Goal: Task Accomplishment & Management: Manage account settings

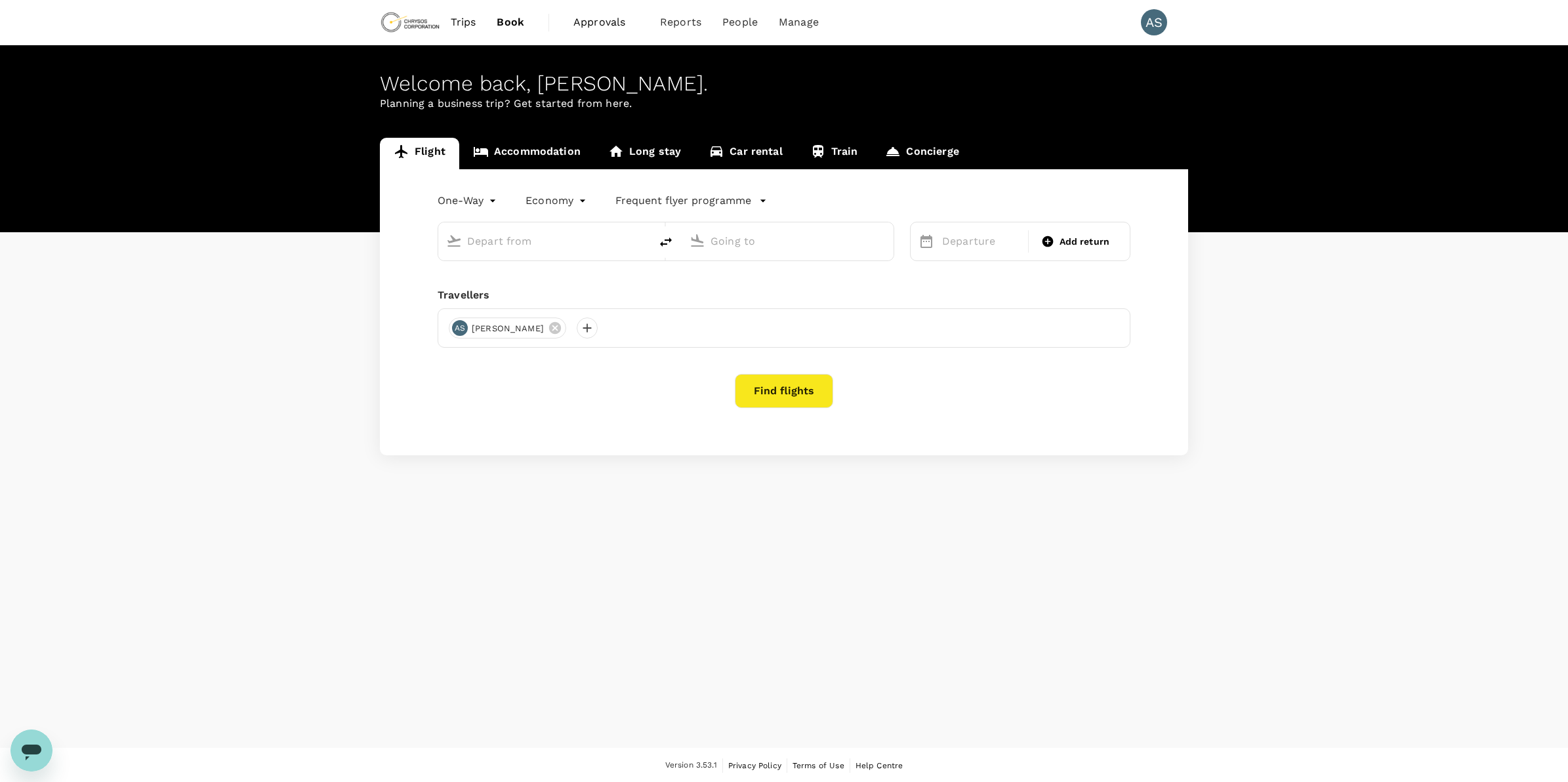
type input "Adelaide (ADL)"
type input "[GEOGRAPHIC_DATA] ([GEOGRAPHIC_DATA])"
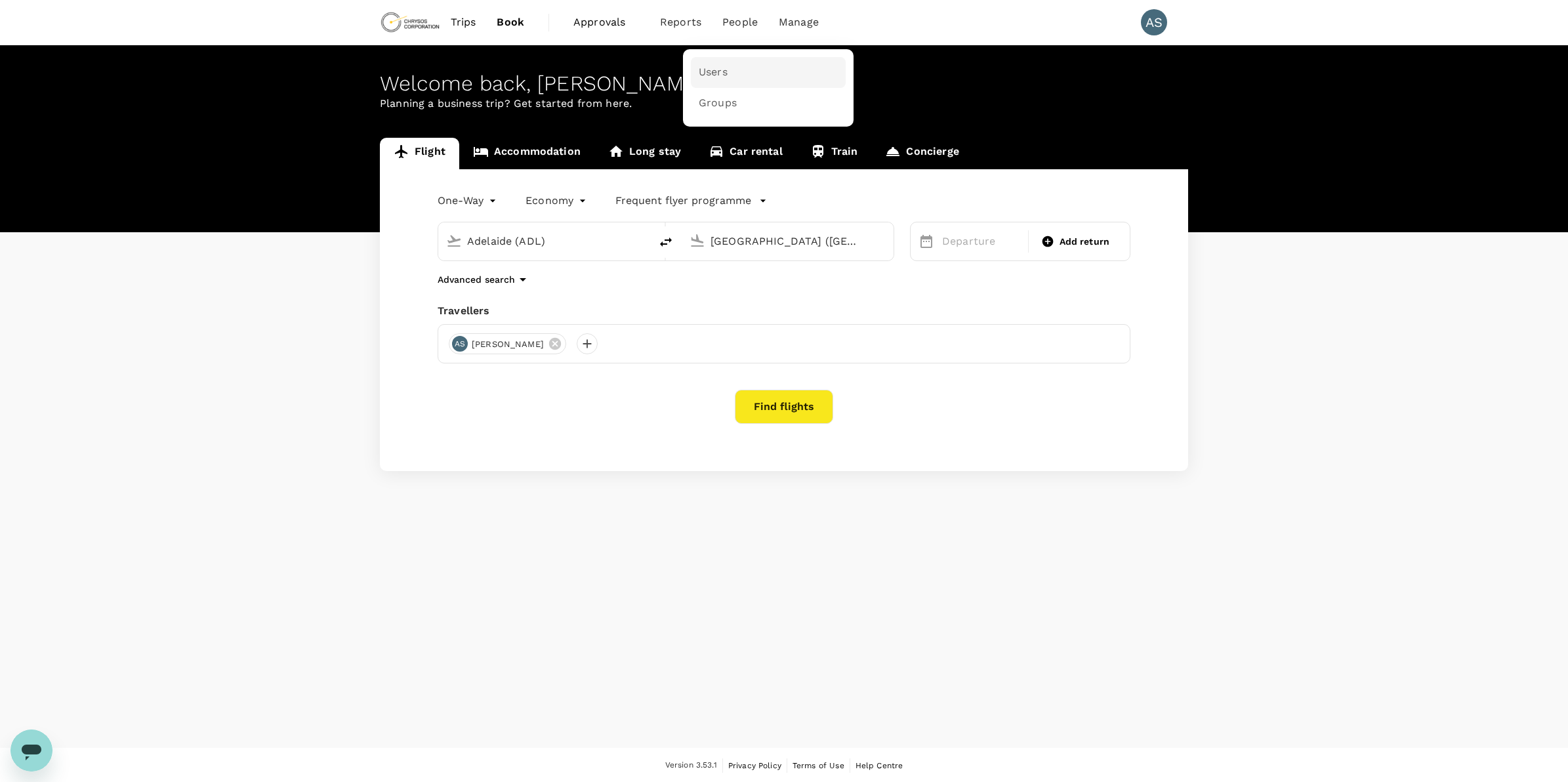
click at [713, 73] on span "Users" at bounding box center [714, 72] width 29 height 15
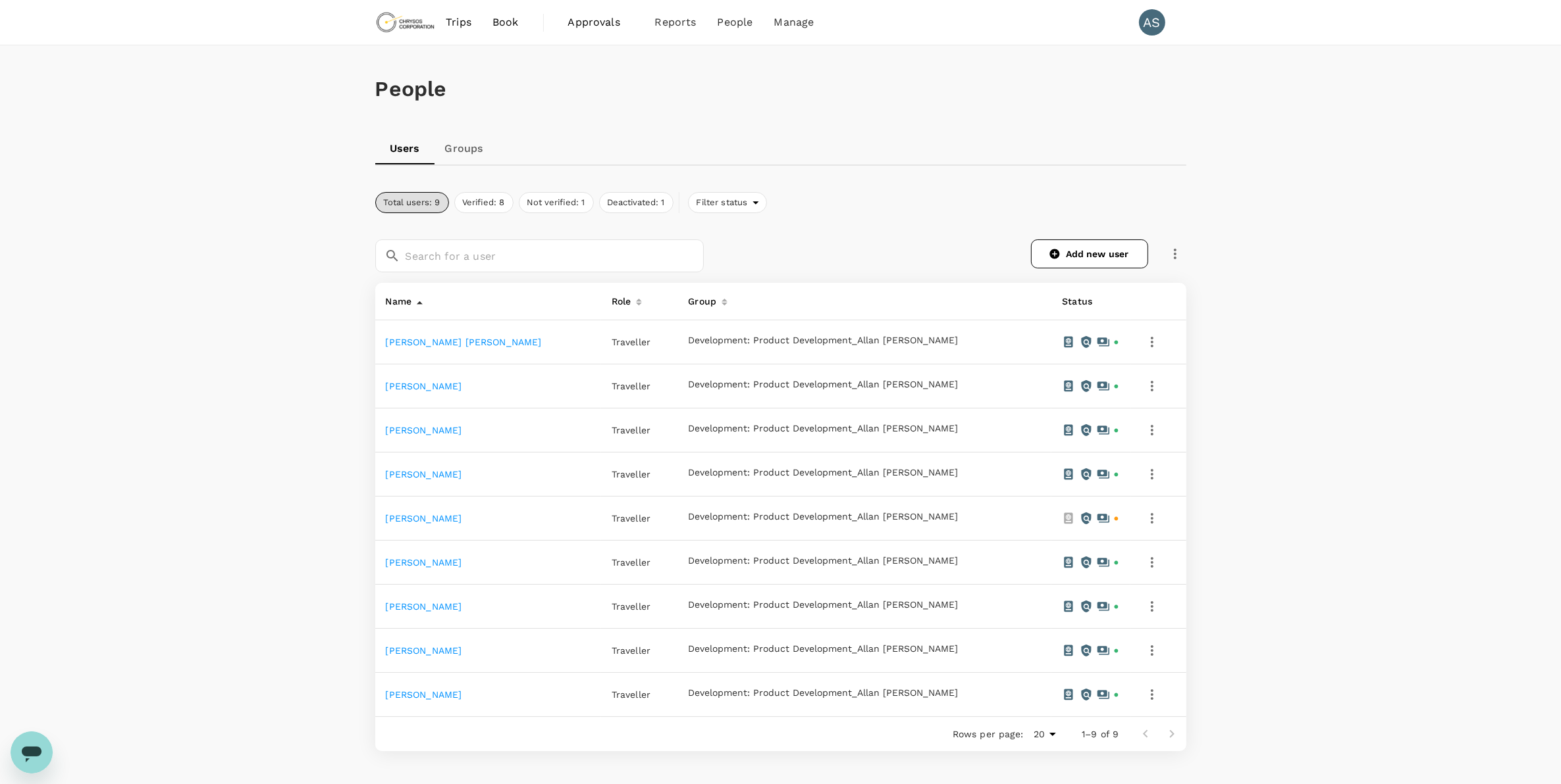
click at [430, 433] on link "[PERSON_NAME]" at bounding box center [424, 430] width 76 height 11
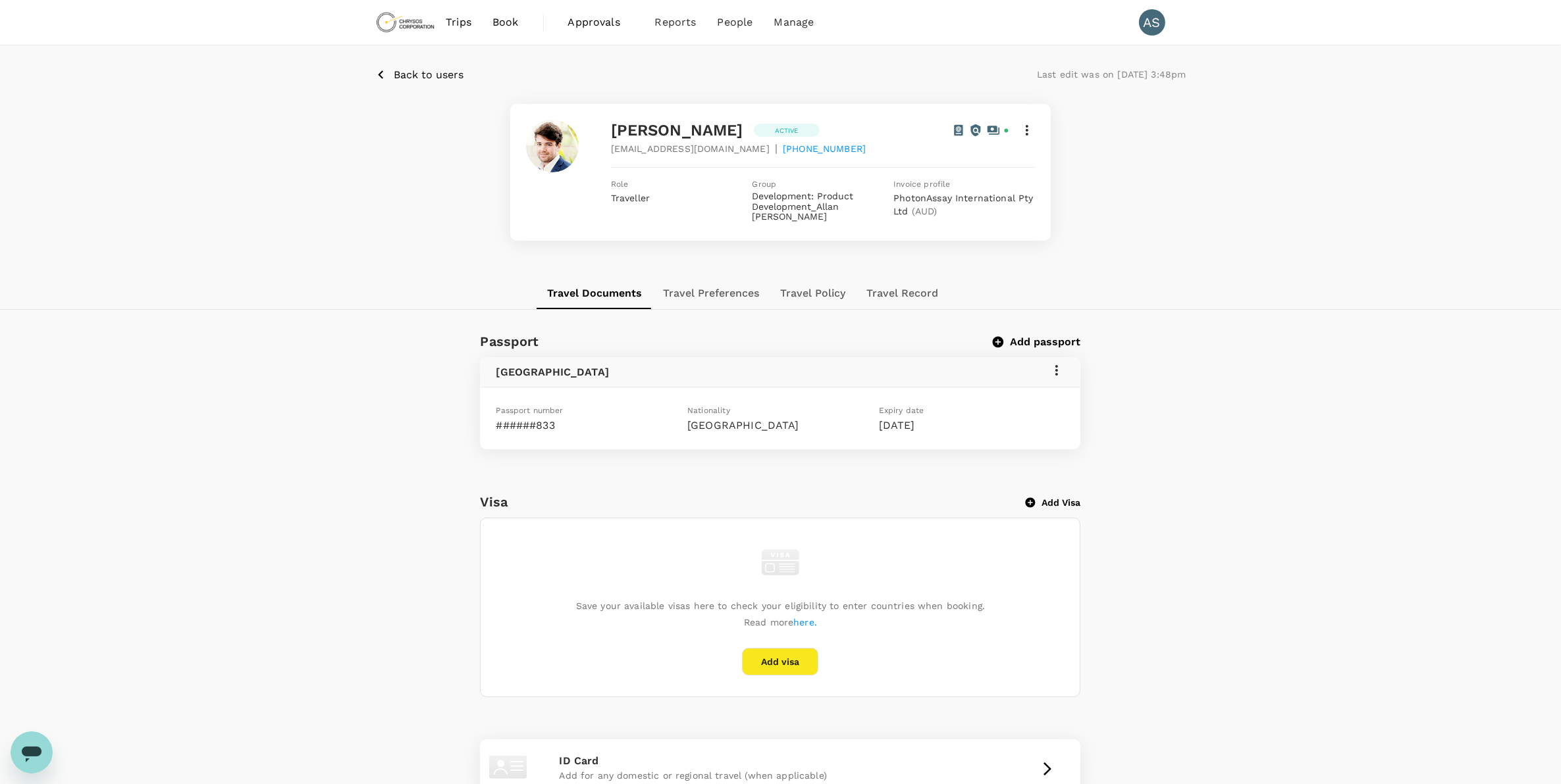
click at [822, 287] on button "Travel Policy" at bounding box center [813, 294] width 86 height 31
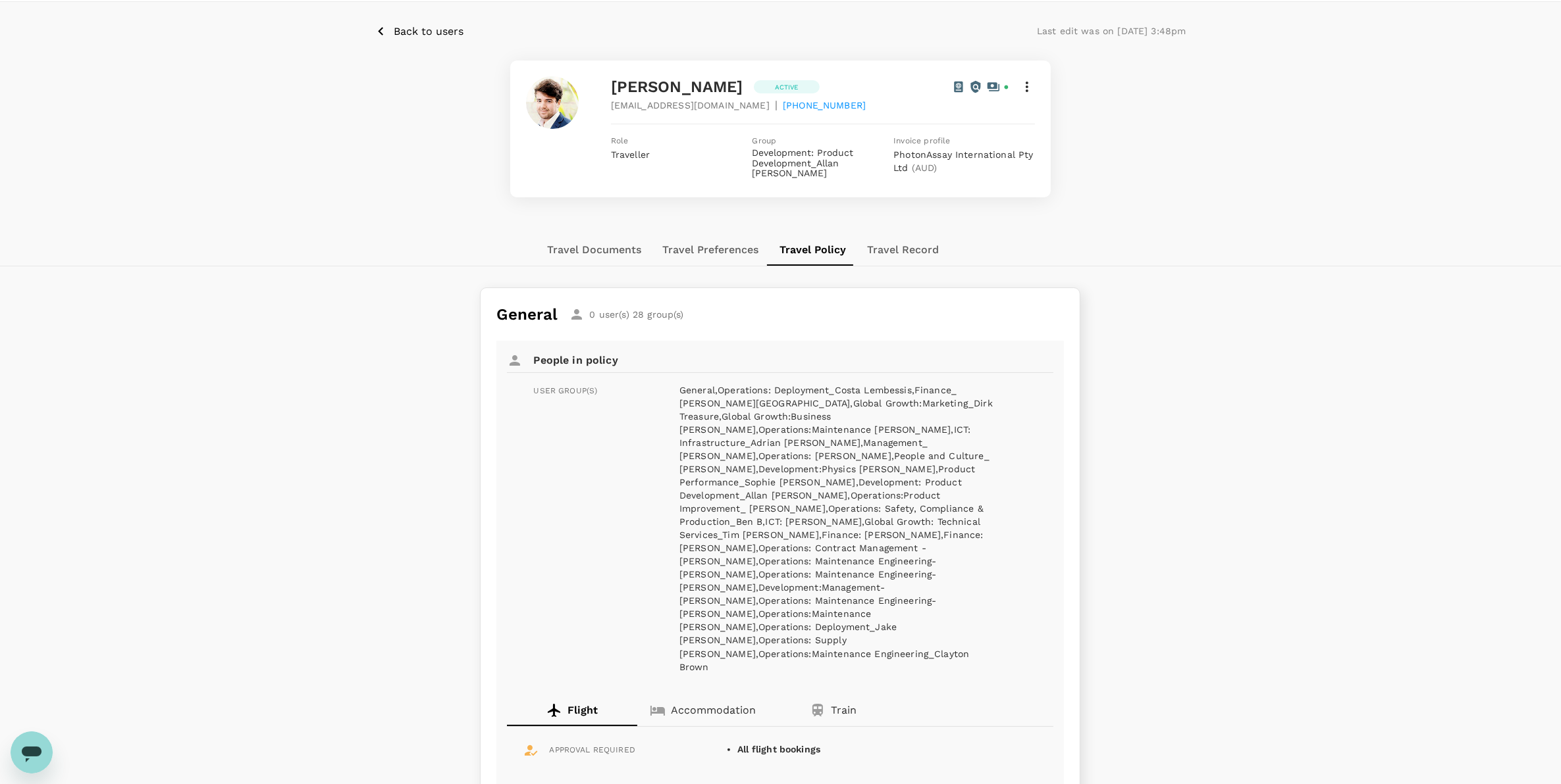
scroll to position [82, 0]
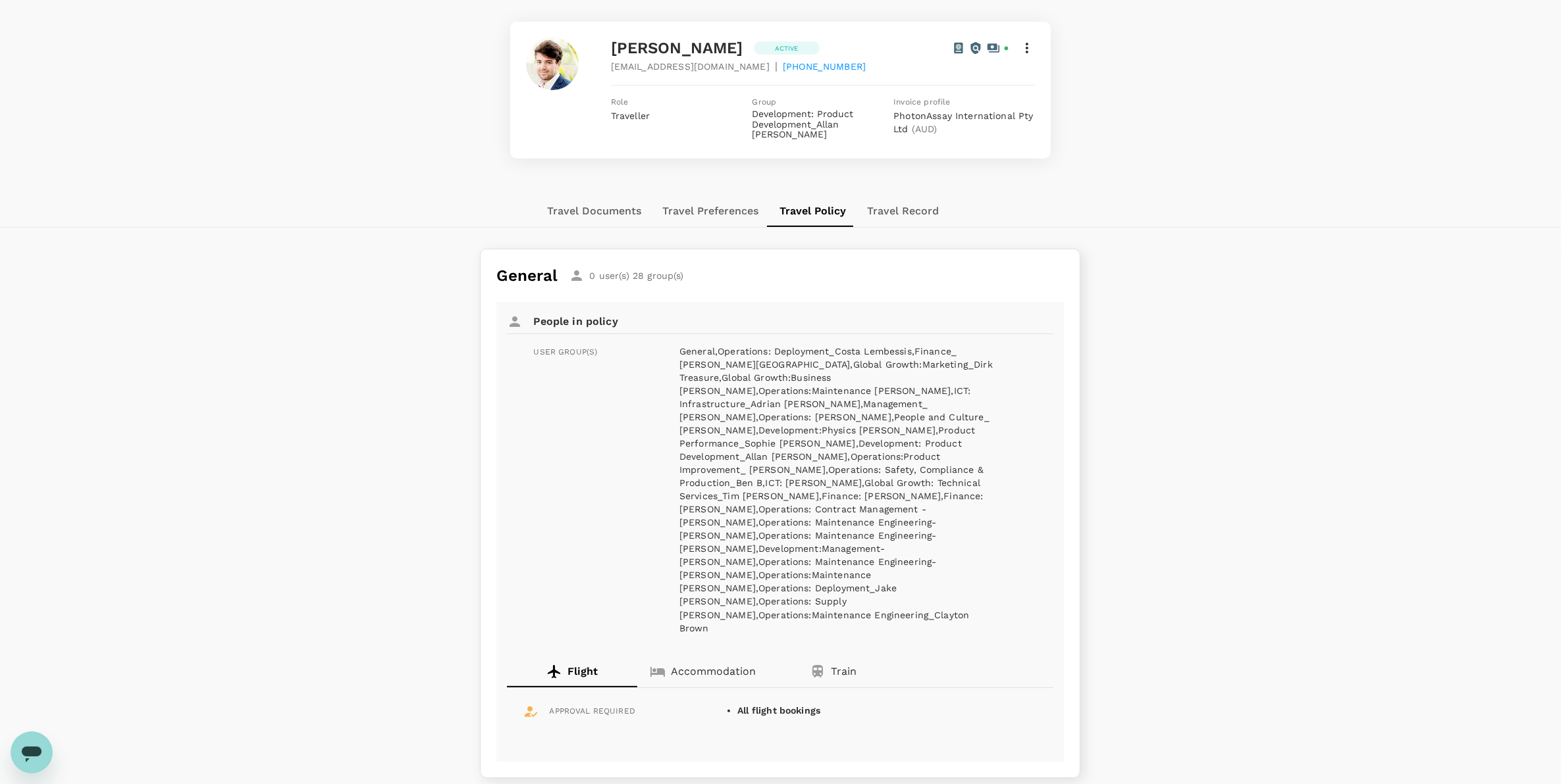
click at [889, 208] on button "Travel Record" at bounding box center [902, 211] width 93 height 31
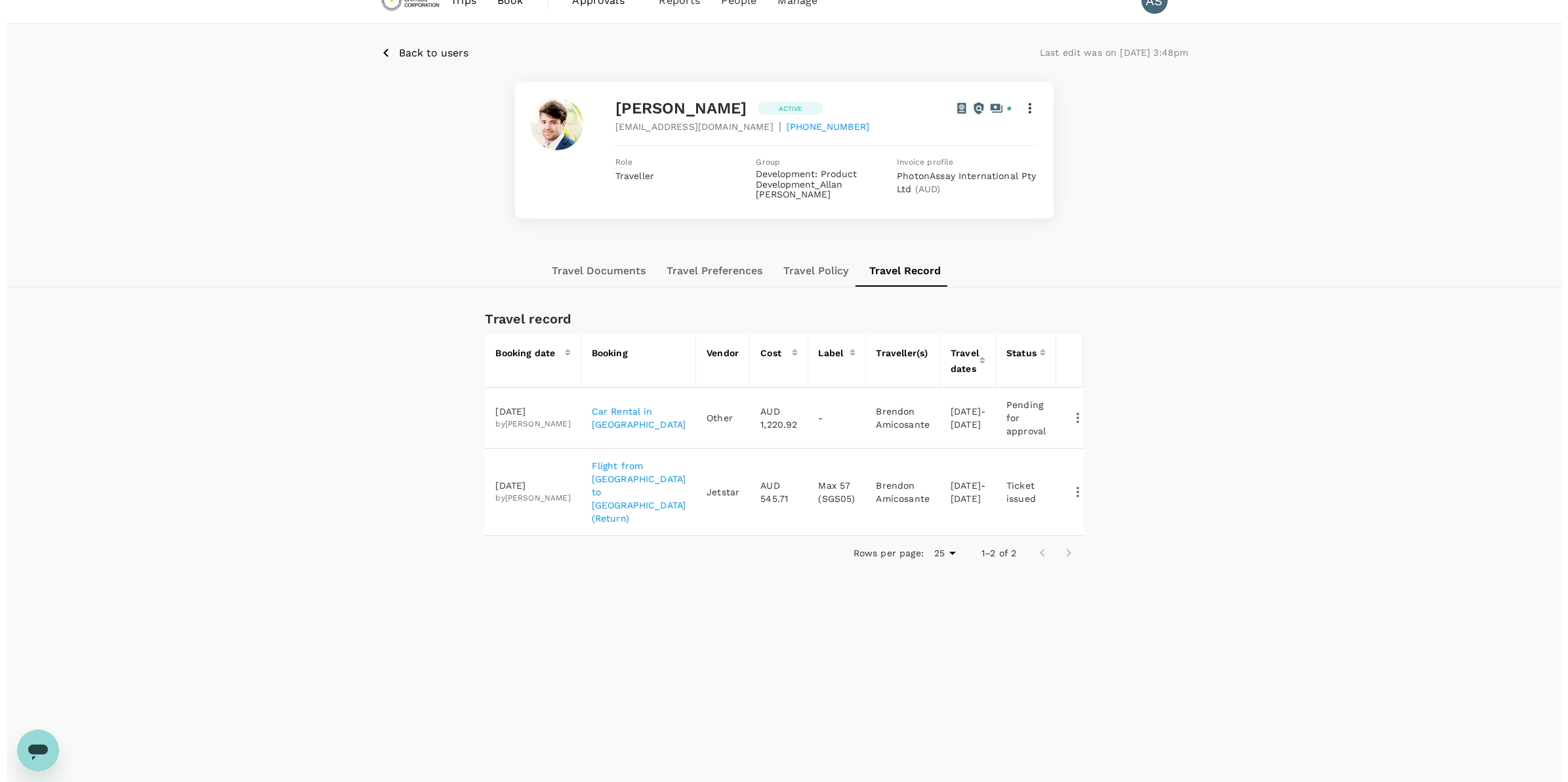
scroll to position [0, 0]
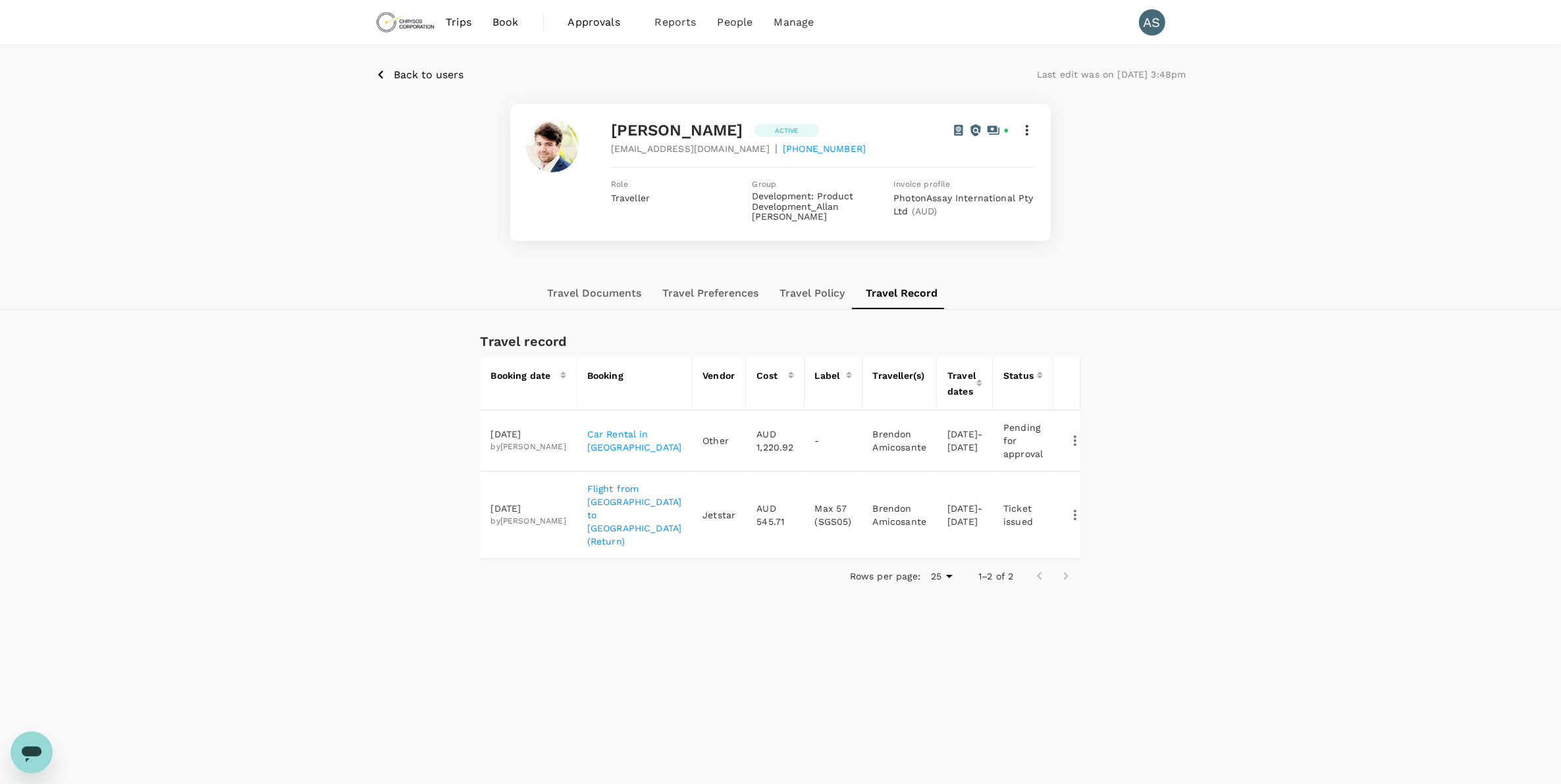
click at [621, 432] on p "Car Rental in [GEOGRAPHIC_DATA]" at bounding box center [635, 440] width 95 height 26
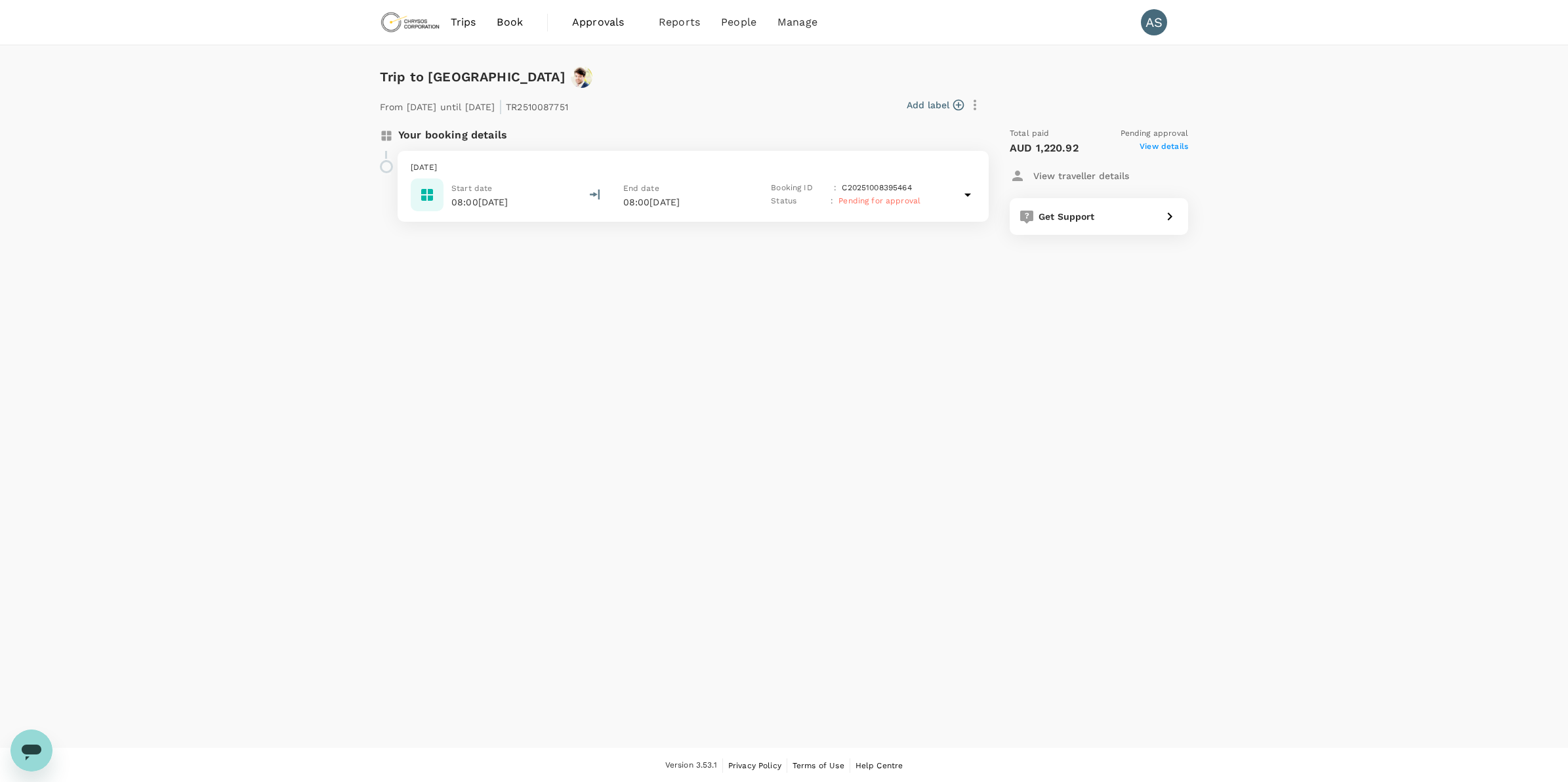
click at [1150, 144] on span "View details" at bounding box center [1165, 148] width 49 height 16
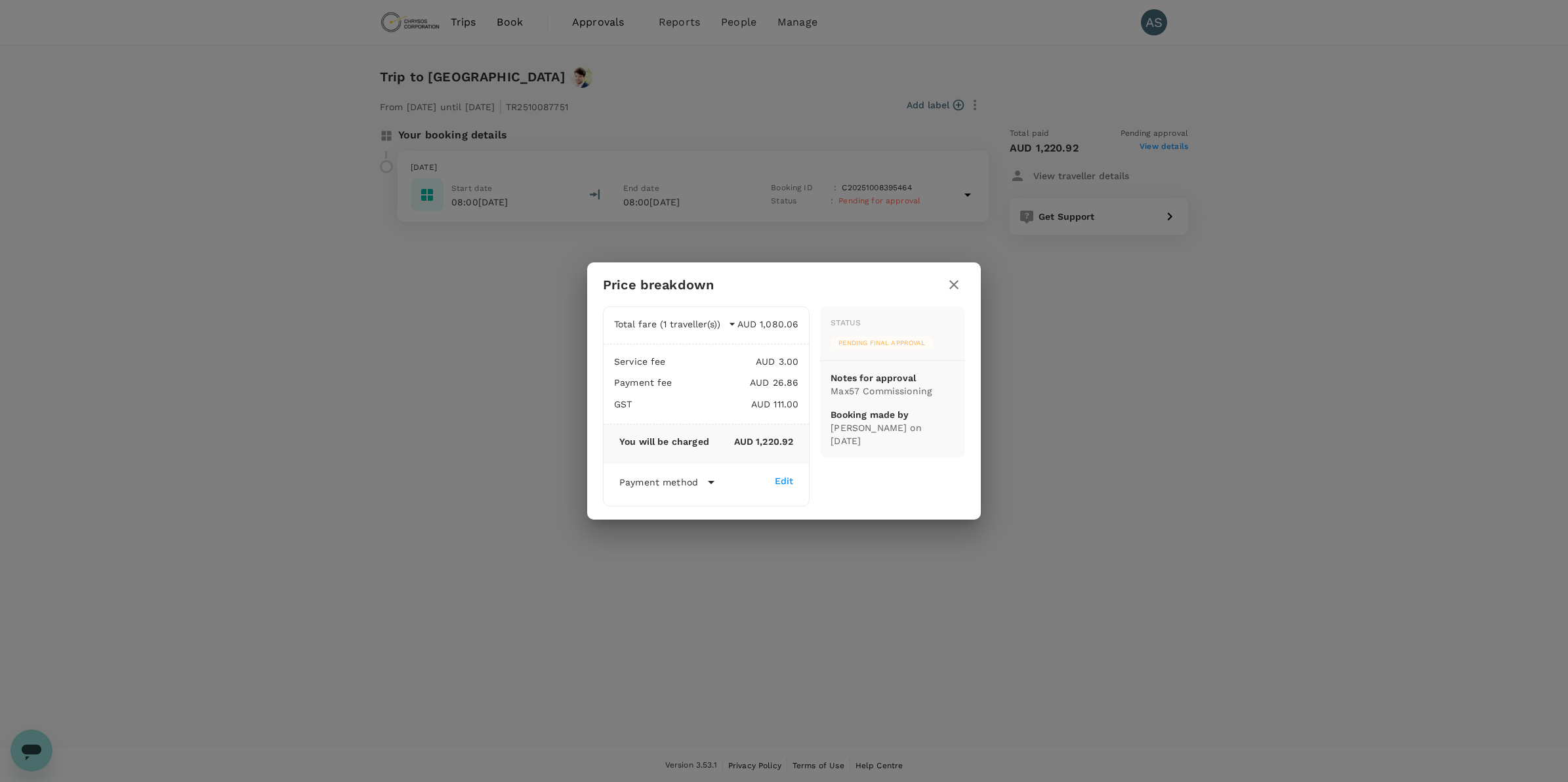
click at [956, 283] on icon "button" at bounding box center [954, 284] width 9 height 9
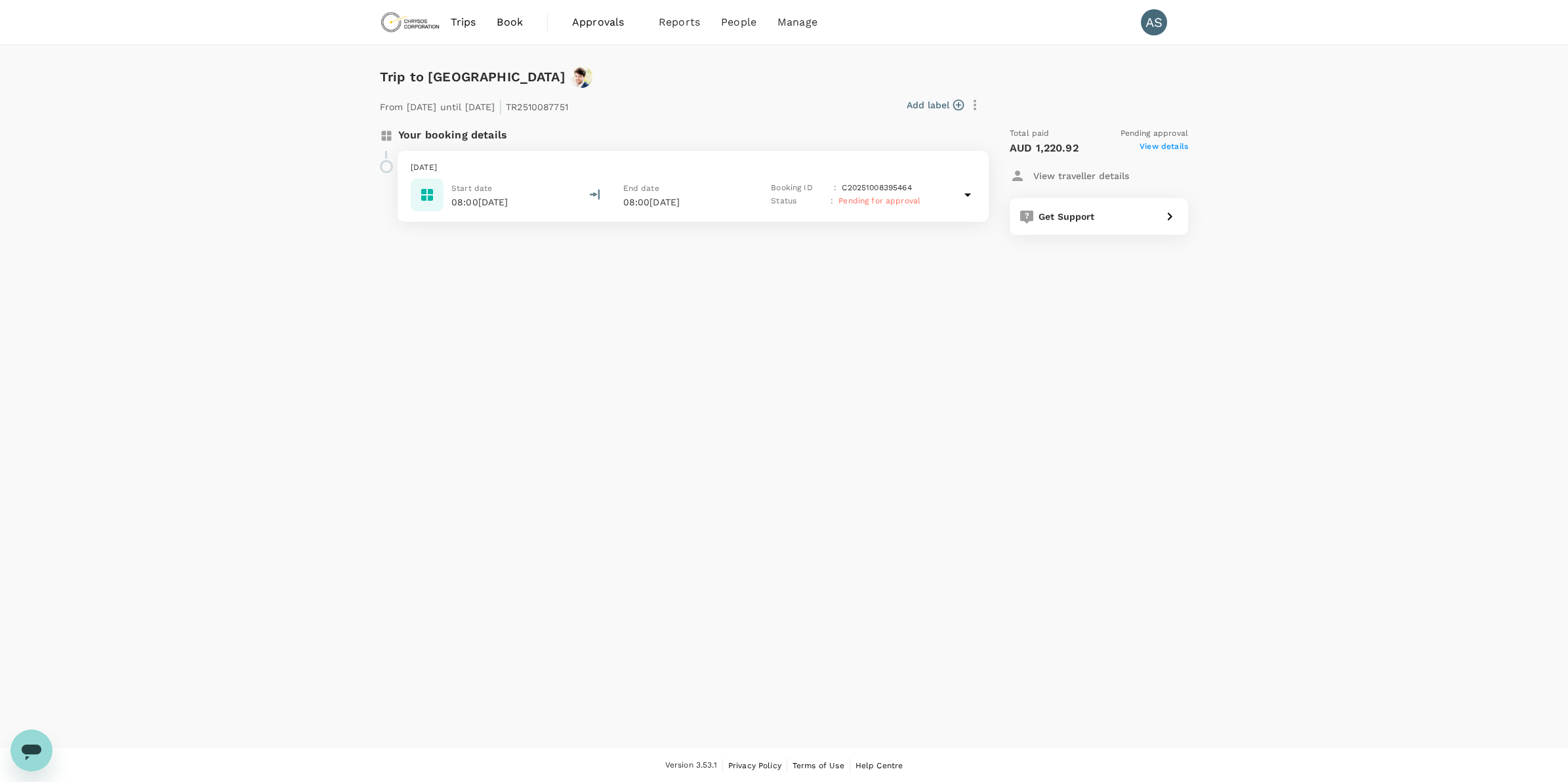
click at [959, 97] on div "Add label" at bounding box center [779, 104] width 413 height 22
click at [958, 103] on icon "button" at bounding box center [958, 104] width 13 height 13
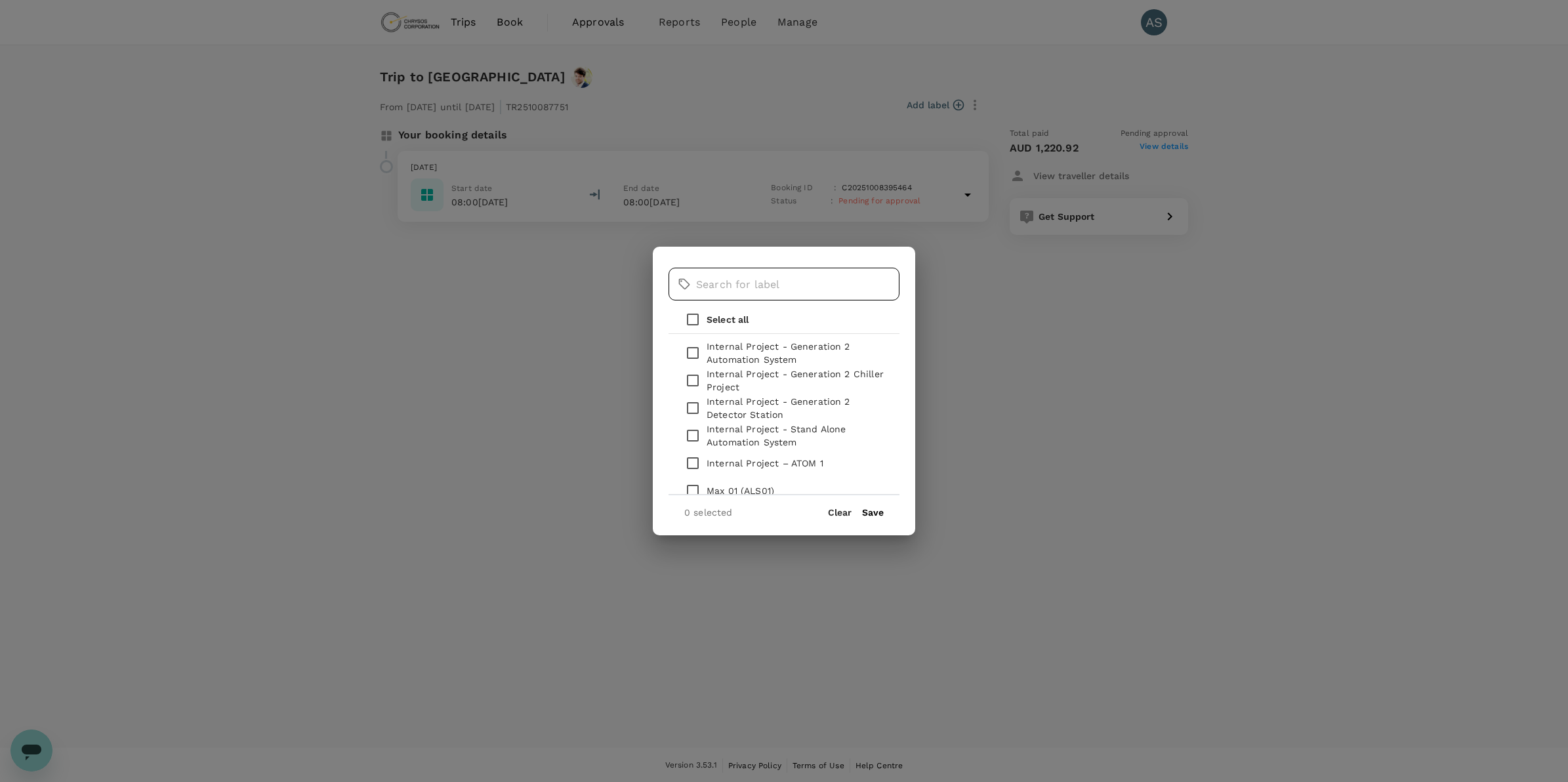
click at [824, 285] on input "text" at bounding box center [798, 284] width 203 height 33
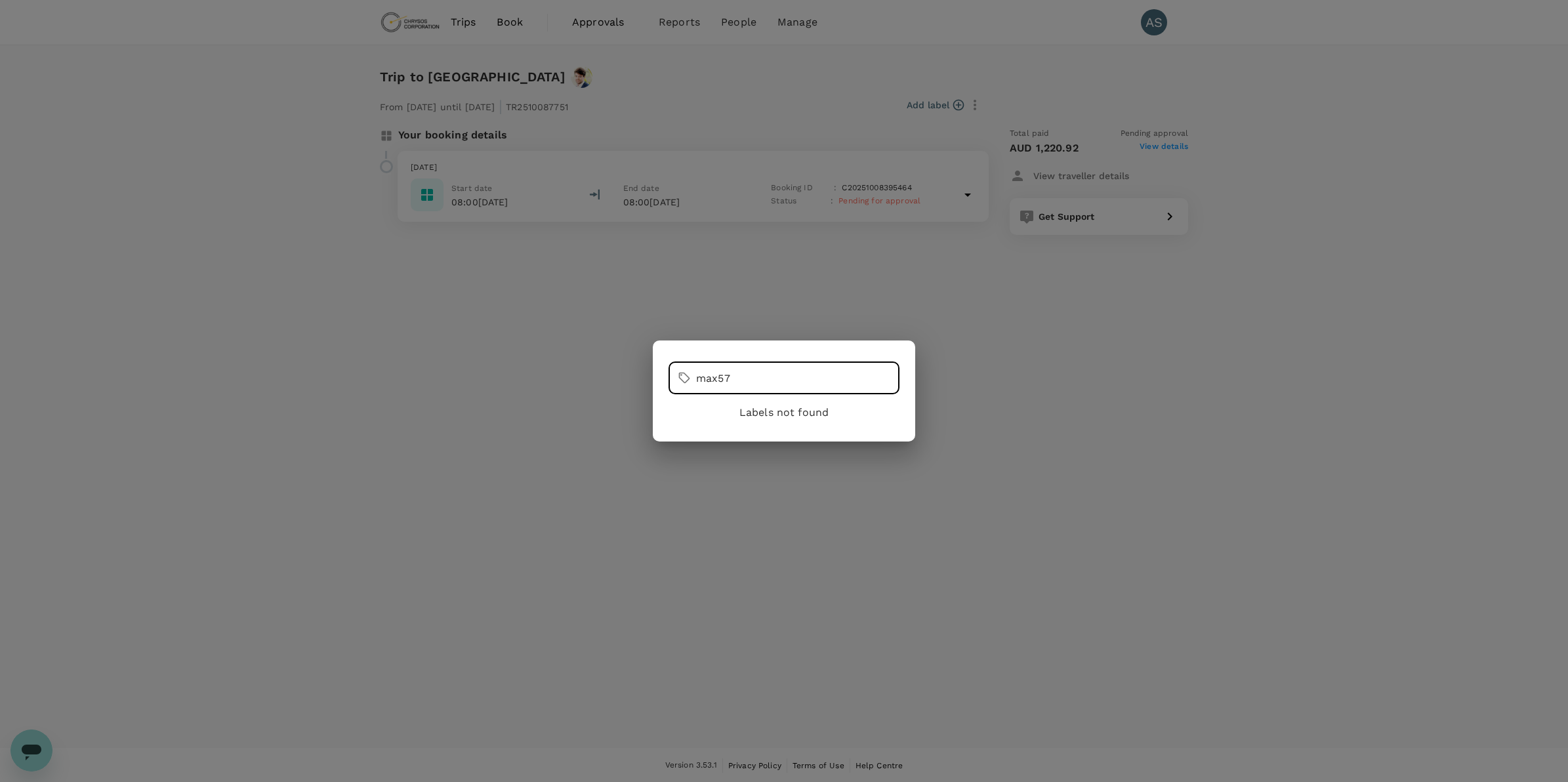
click at [742, 371] on input "max57" at bounding box center [798, 378] width 203 height 33
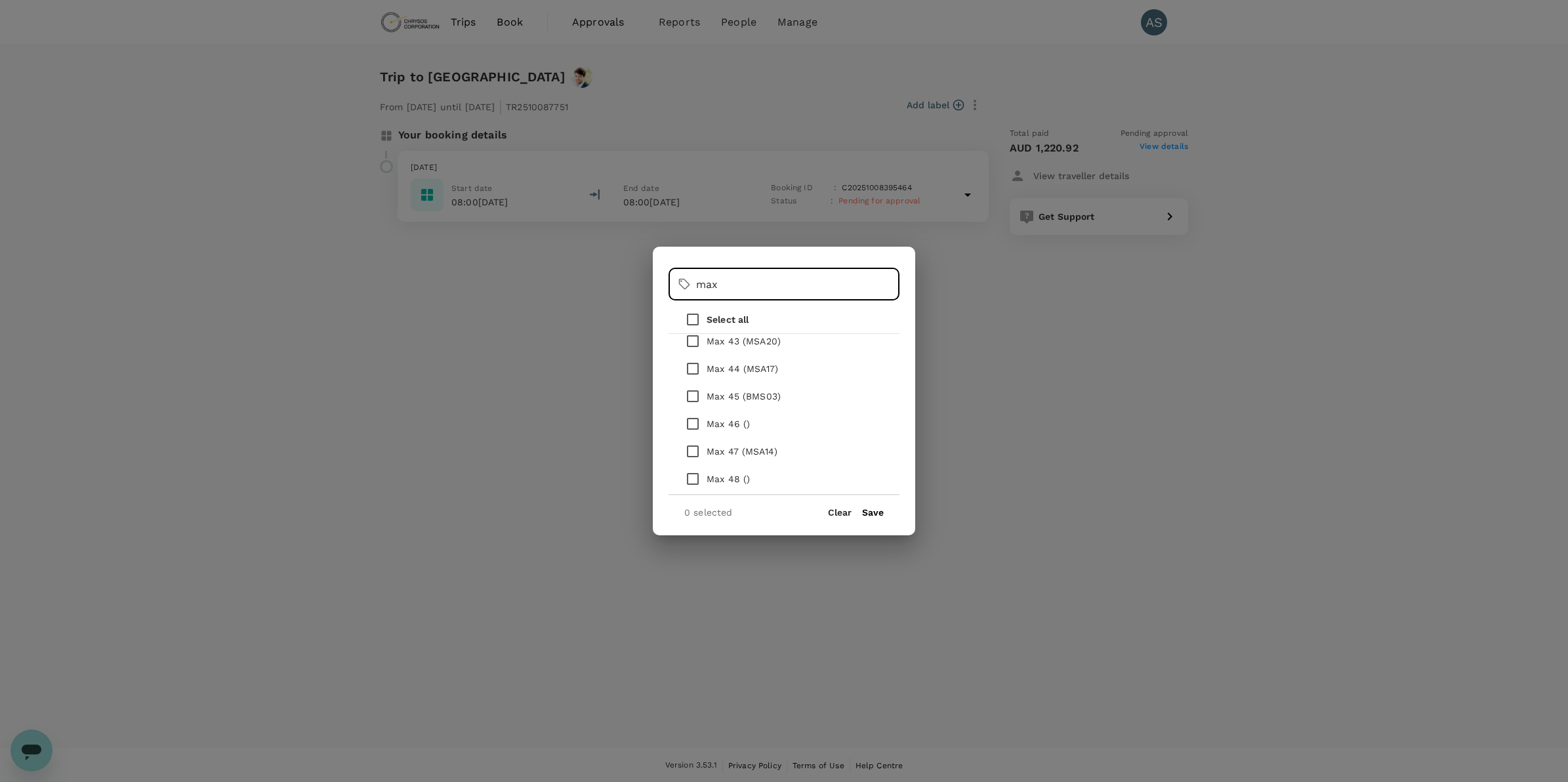
scroll to position [1282, 0]
type input "max"
click at [691, 473] on input "checkbox" at bounding box center [693, 477] width 27 height 27
checkbox input "true"
click at [872, 511] on button "Save" at bounding box center [873, 513] width 21 height 11
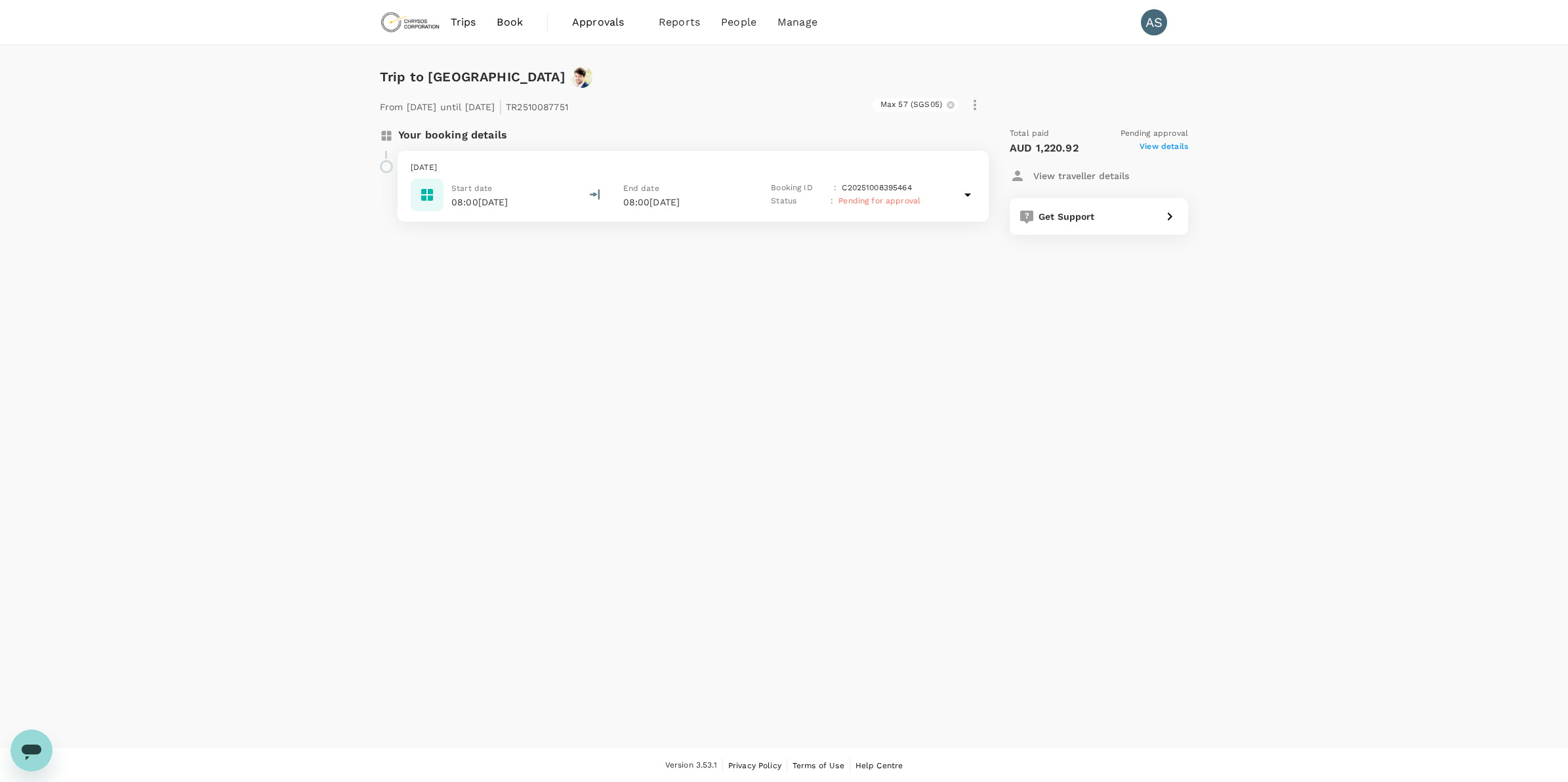
click at [965, 307] on div "Trip to [GEOGRAPHIC_DATA] From [DATE] until [DATE] | TR2510087751 Max 57 (SGS05…" at bounding box center [784, 396] width 1568 height 703
click at [964, 199] on icon at bounding box center [968, 195] width 16 height 16
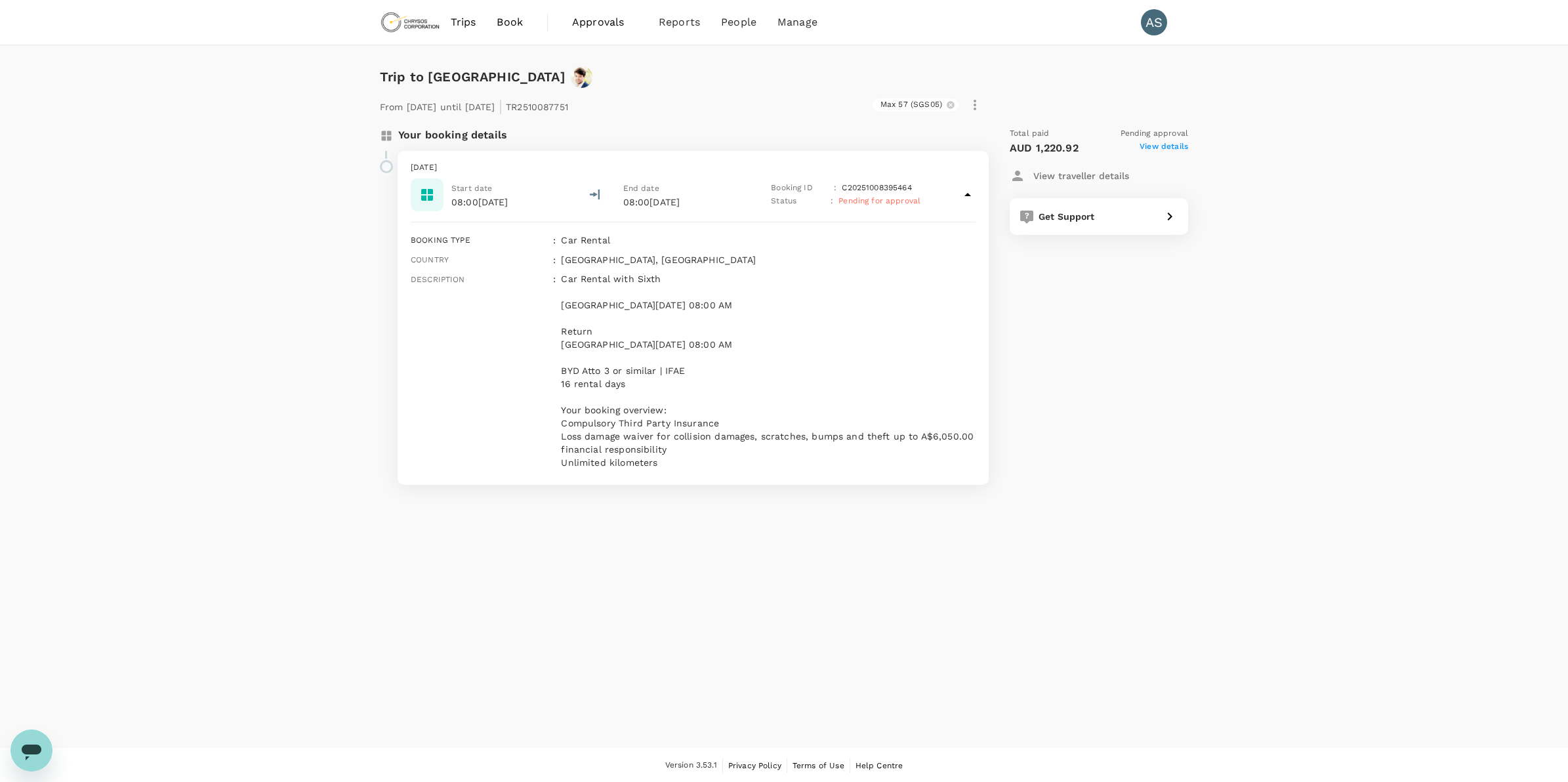
drag, startPoint x: 665, startPoint y: 497, endPoint x: 554, endPoint y: 468, distance: 114.7
click at [554, 468] on div "Description : Car Rental with Sixth [GEOGRAPHIC_DATA][DATE] 08:00 AM Return [GE…" at bounding box center [690, 368] width 570 height 202
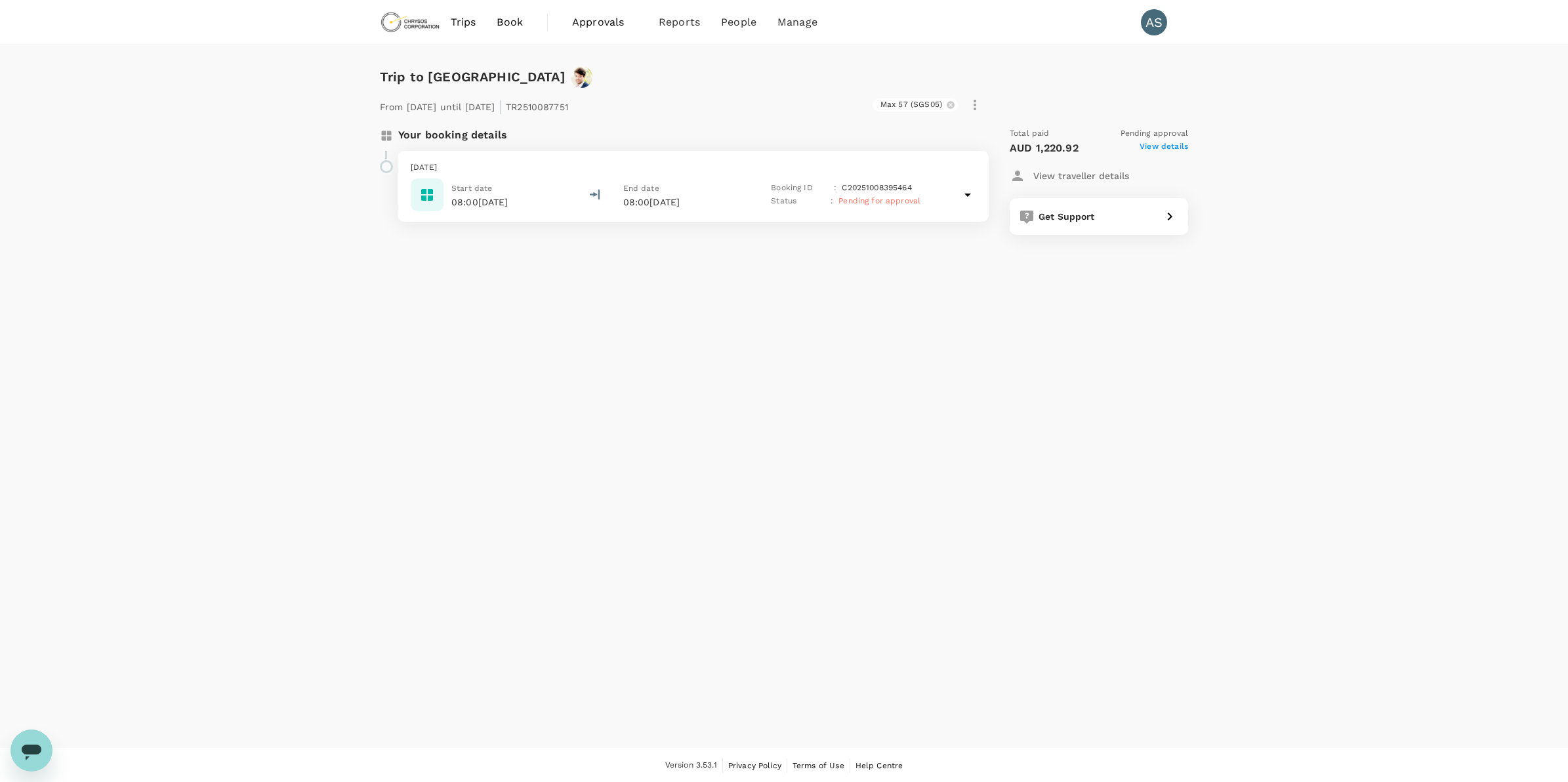
click at [552, 470] on div "Trip to [GEOGRAPHIC_DATA] From [DATE] until [DATE] | TR2510087751 Max 57 (SGS05…" at bounding box center [784, 396] width 1568 height 703
click at [664, 199] on p "08:00[DATE]" at bounding box center [686, 201] width 125 height 13
